Goal: Find specific page/section

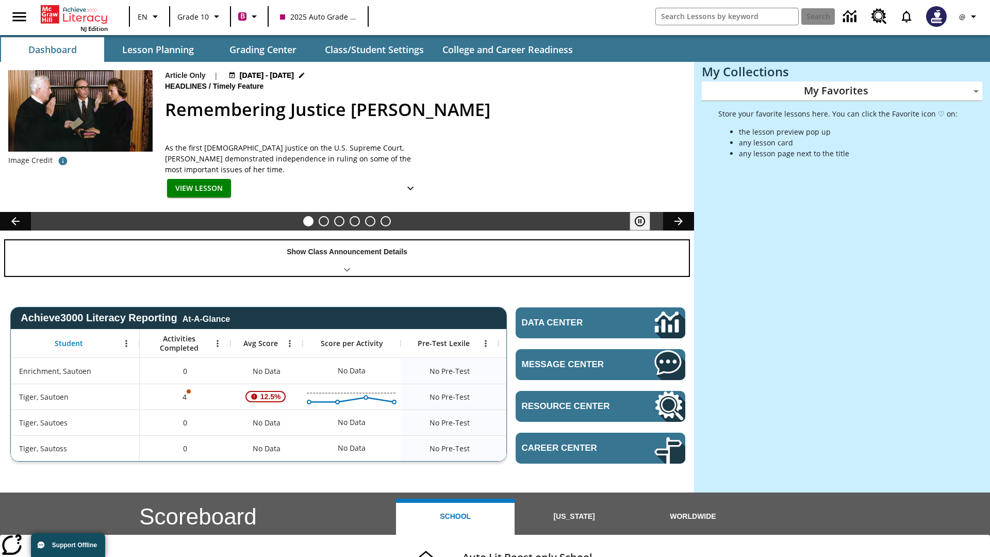
click at [347, 258] on div "Show Class Announcement Details" at bounding box center [347, 258] width 684 height 36
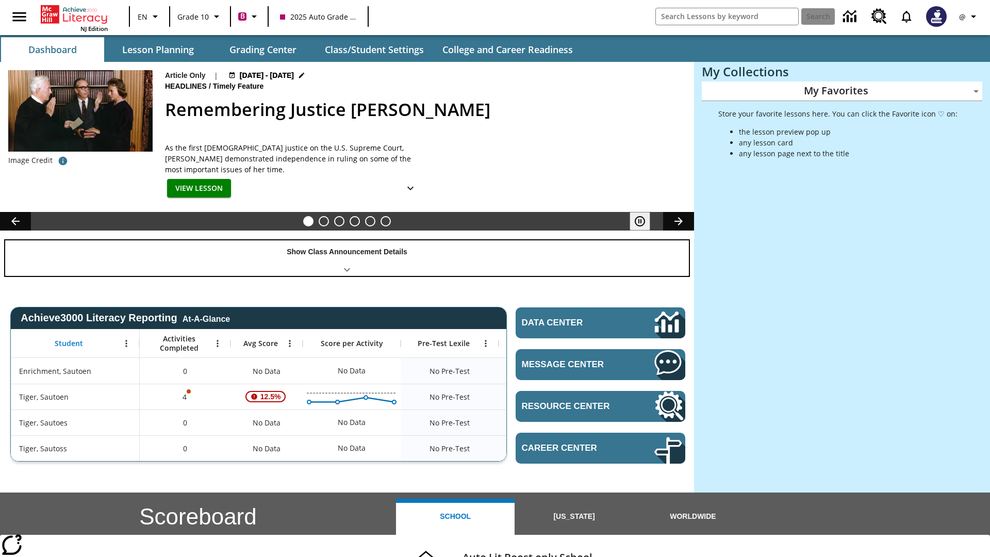
click at [347, 258] on div "Show Class Announcement Details" at bounding box center [347, 258] width 684 height 36
